Goal: Information Seeking & Learning: Learn about a topic

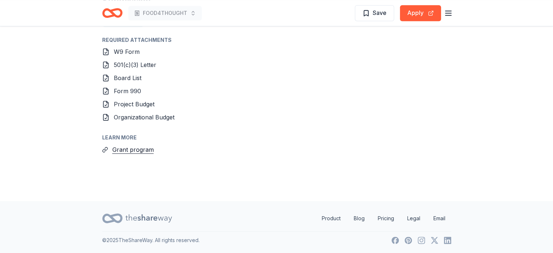
scroll to position [849, 0]
click at [108, 116] on icon at bounding box center [105, 116] width 7 height 7
click at [148, 116] on span "Organizational Budget" at bounding box center [144, 116] width 61 height 7
click at [145, 150] on button "Grant program" at bounding box center [132, 149] width 41 height 9
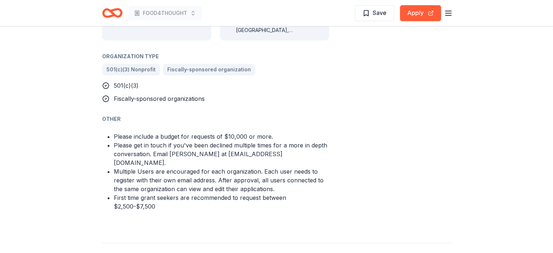
scroll to position [324, 0]
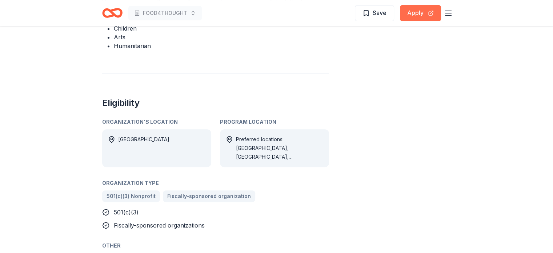
click at [412, 15] on button "Apply" at bounding box center [420, 13] width 41 height 16
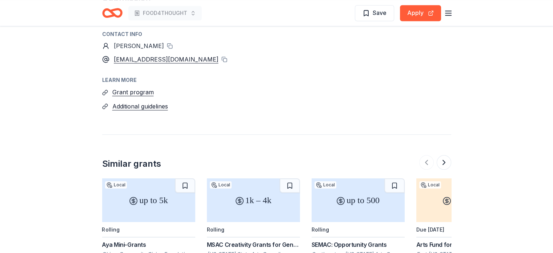
scroll to position [738, 0]
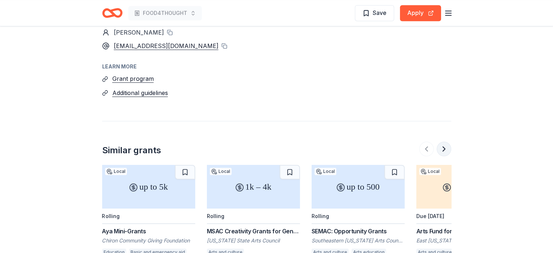
click at [445, 141] on button at bounding box center [444, 148] width 15 height 15
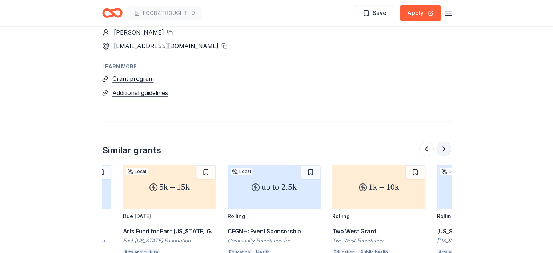
scroll to position [0, 314]
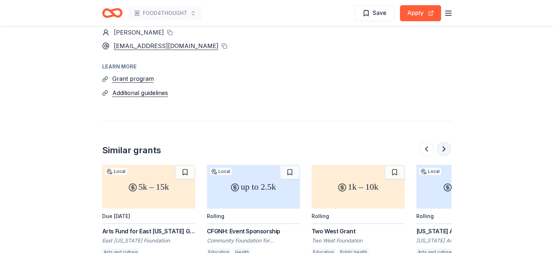
click at [444, 141] on button at bounding box center [444, 148] width 15 height 15
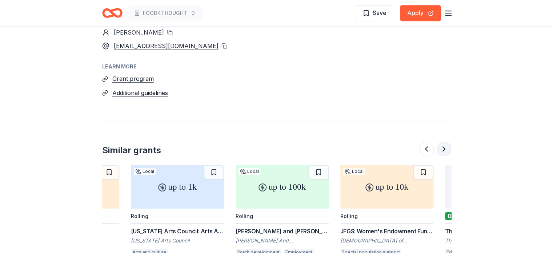
scroll to position [0, 628]
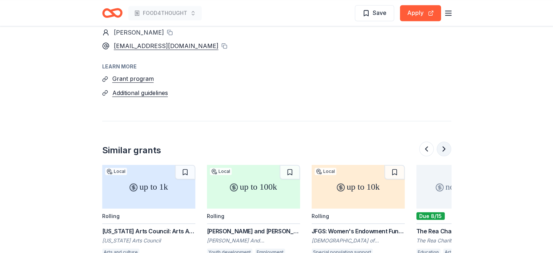
click at [445, 141] on button at bounding box center [444, 148] width 15 height 15
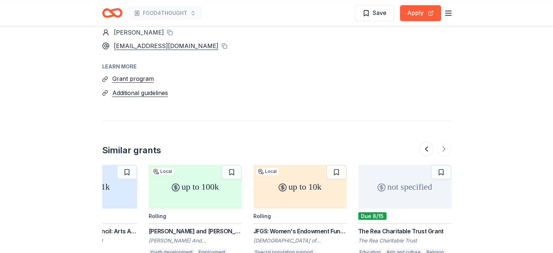
click at [177, 226] on div "[PERSON_NAME] and [PERSON_NAME] Foundation Grant" at bounding box center [195, 230] width 93 height 9
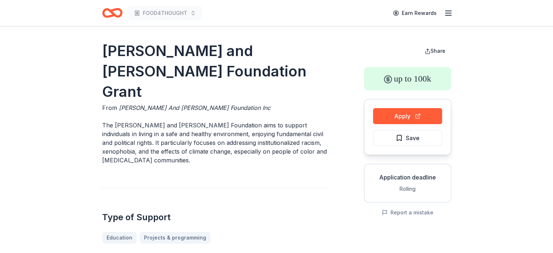
click at [177, 211] on h2 "Type of Support" at bounding box center [215, 217] width 227 height 12
